Goal: Check status

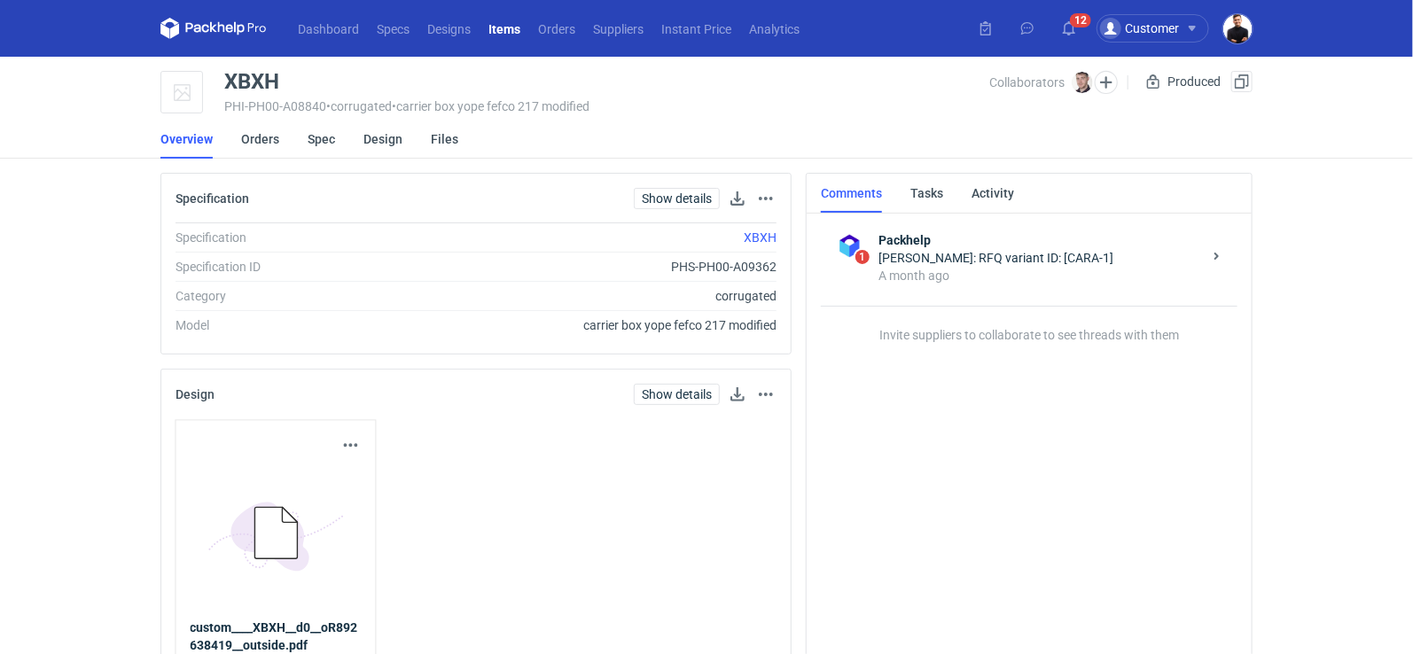
click at [237, 146] on li "Overview" at bounding box center [200, 139] width 81 height 39
click at [251, 146] on link "Orders" at bounding box center [260, 139] width 38 height 39
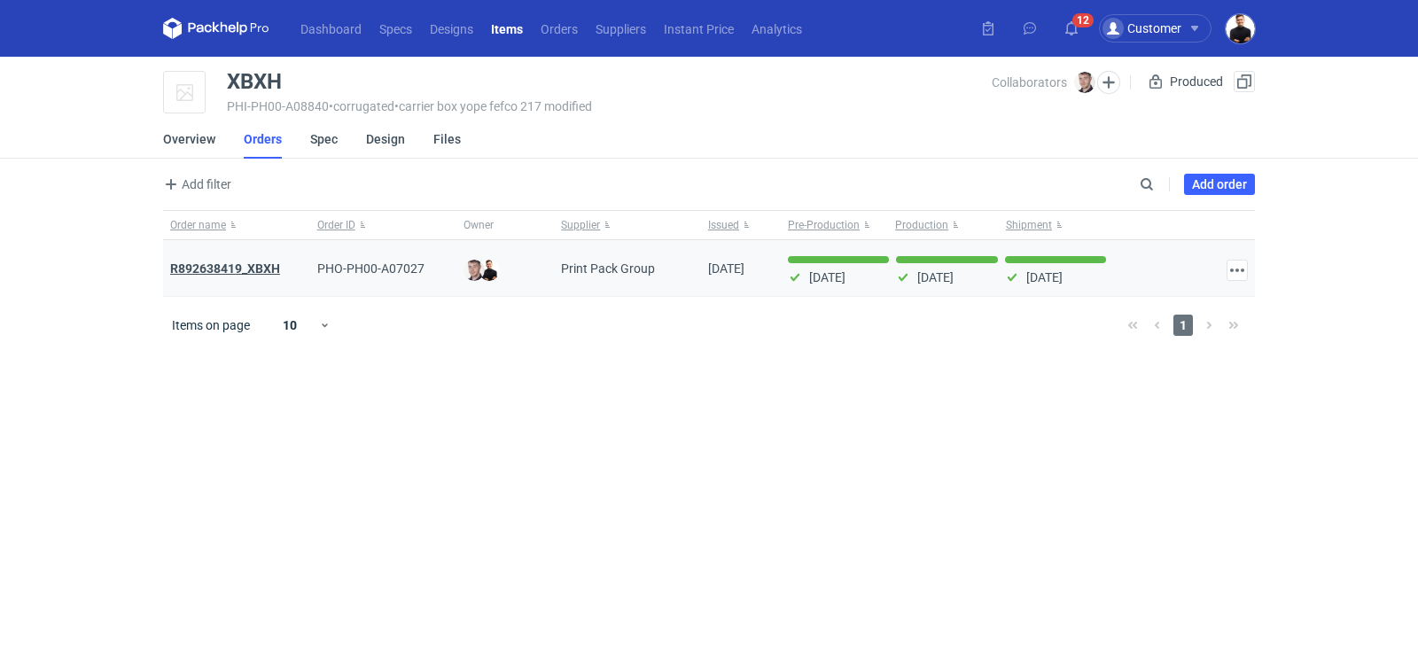
click at [274, 265] on strong "R892638419_XBXH" at bounding box center [225, 268] width 110 height 14
